Goal: Find specific page/section: Find specific page/section

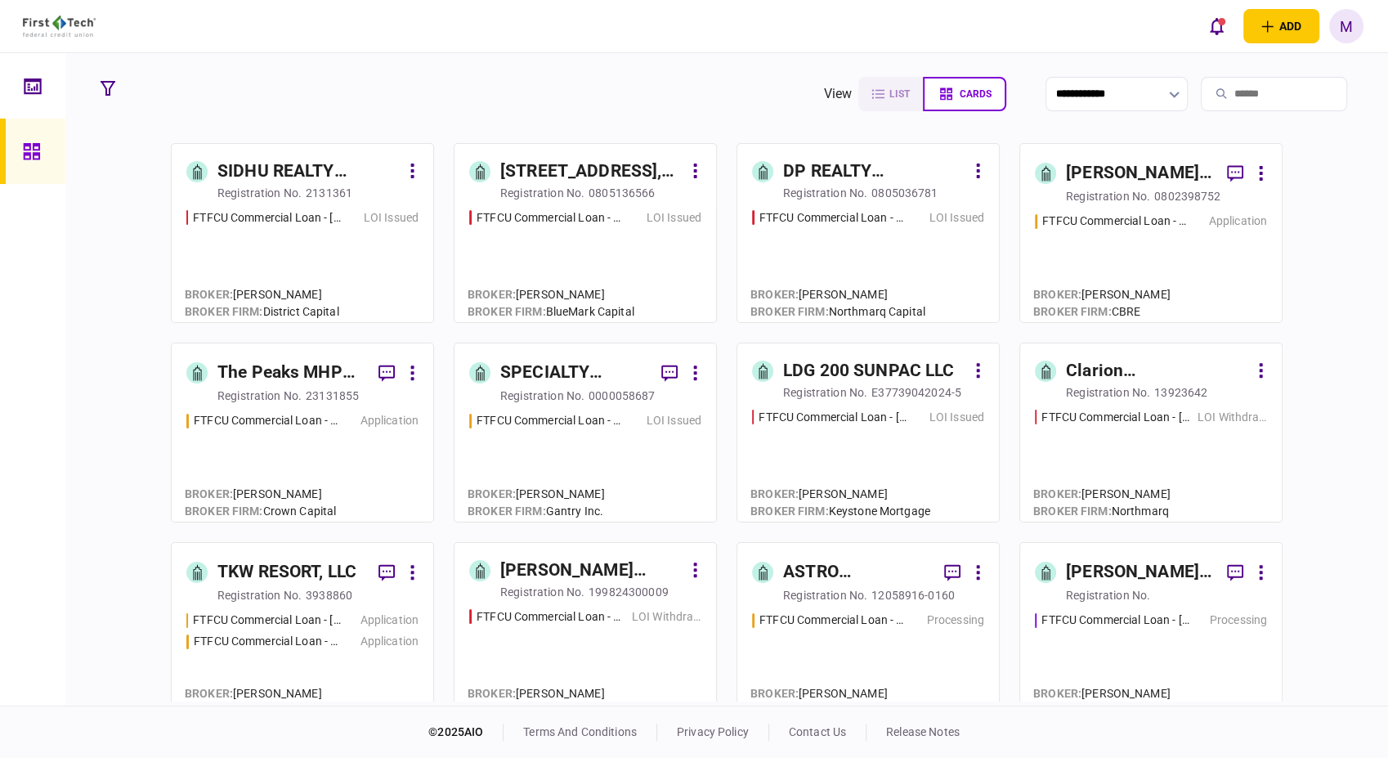
click at [890, 249] on div "FTFCU Commercial Loan - 566 W Farm to Market 1960 LOI Issued" at bounding box center [868, 258] width 232 height 99
